Goal: Navigation & Orientation: Find specific page/section

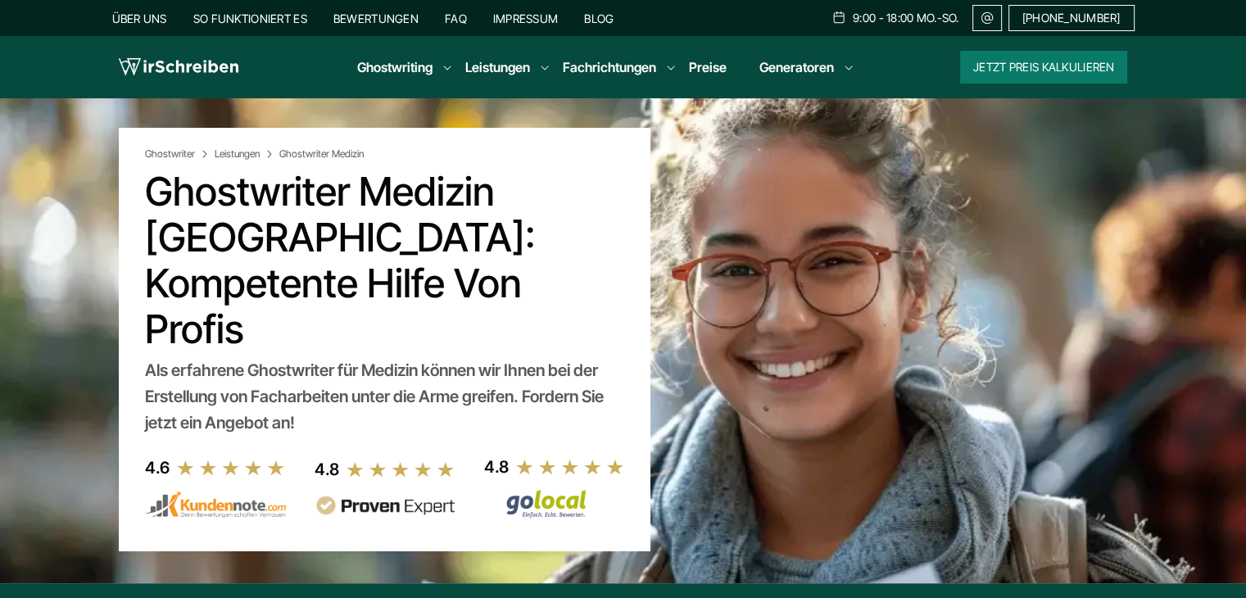
click at [528, 20] on link "Impressum" at bounding box center [526, 18] width 66 height 14
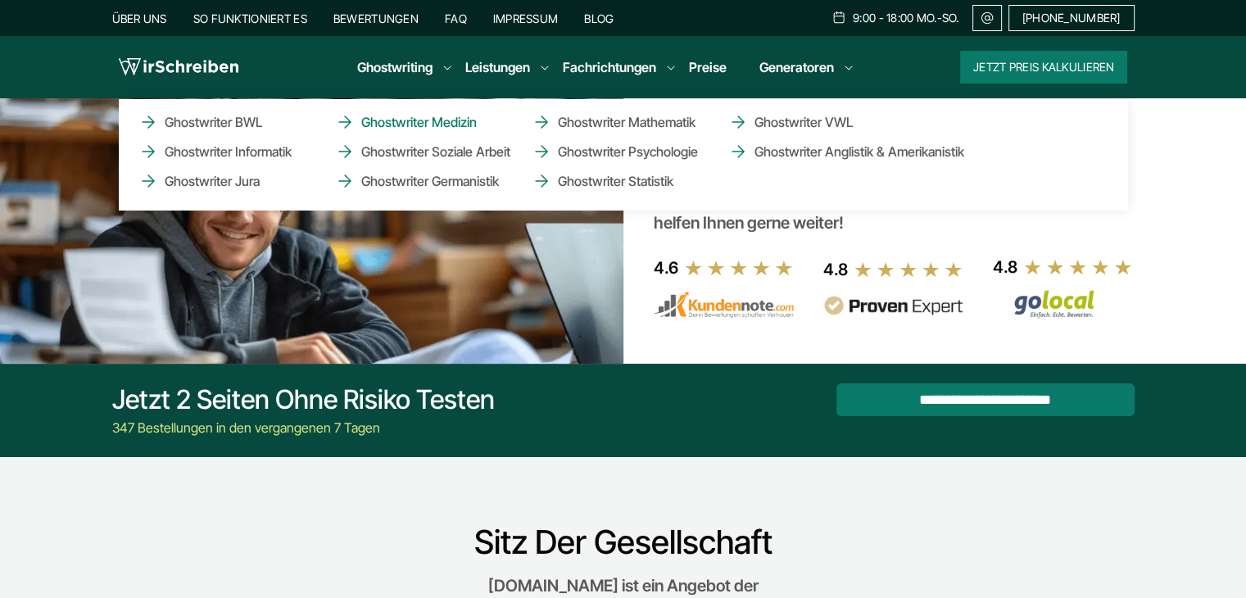
click at [373, 115] on link "Ghostwriter Medizin" at bounding box center [417, 122] width 164 height 20
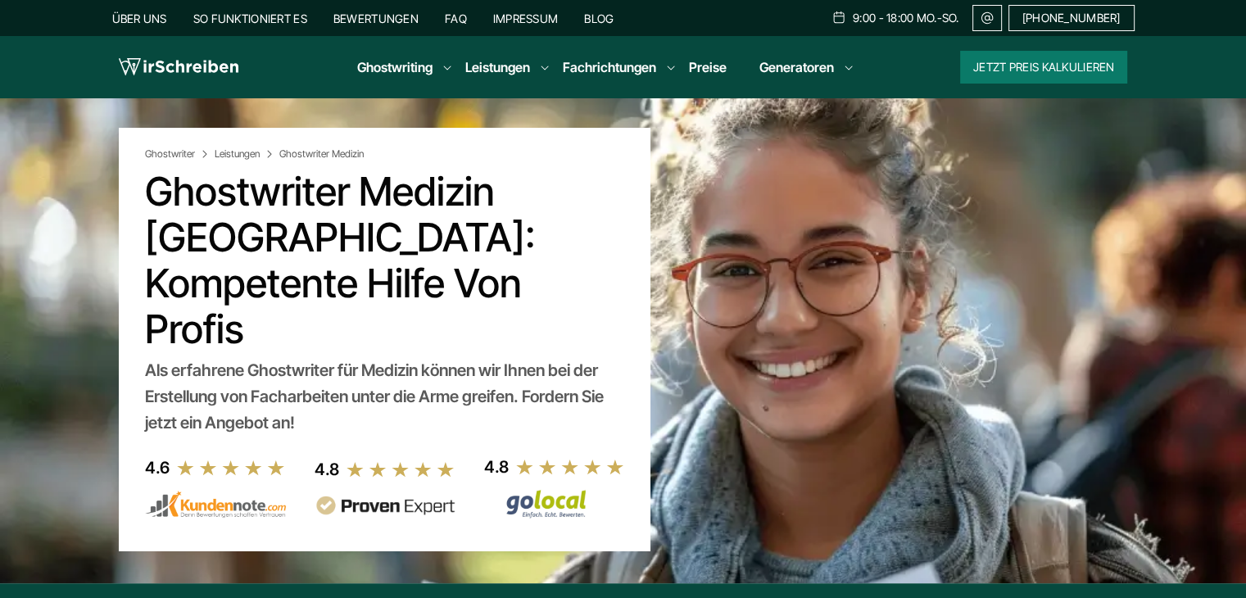
click at [533, 17] on link "Impressum" at bounding box center [526, 18] width 66 height 14
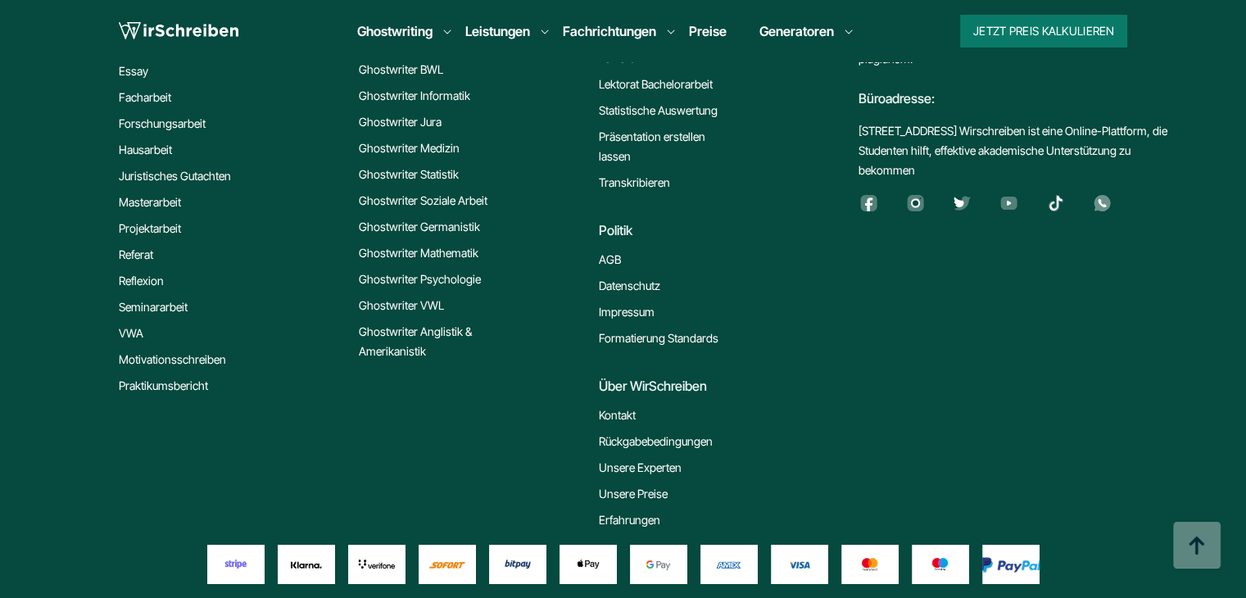
scroll to position [2259, 0]
